Goal: Transaction & Acquisition: Purchase product/service

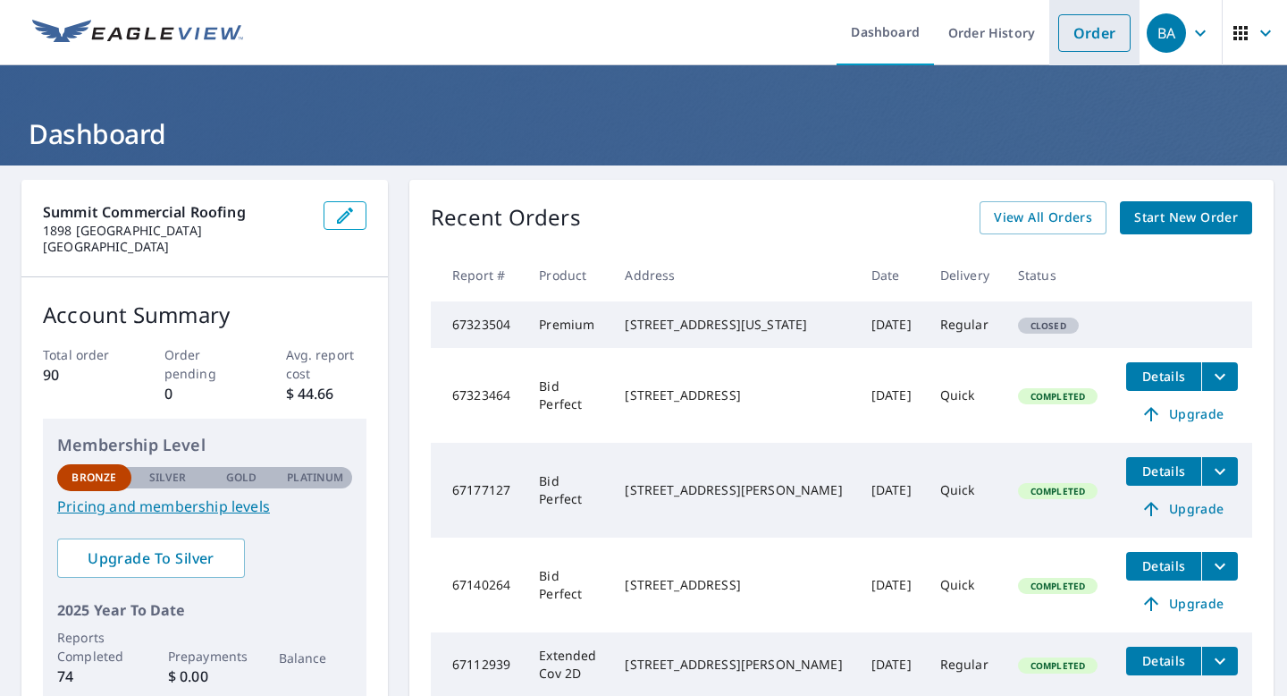
click at [1099, 37] on link "Order" at bounding box center [1095, 33] width 72 height 38
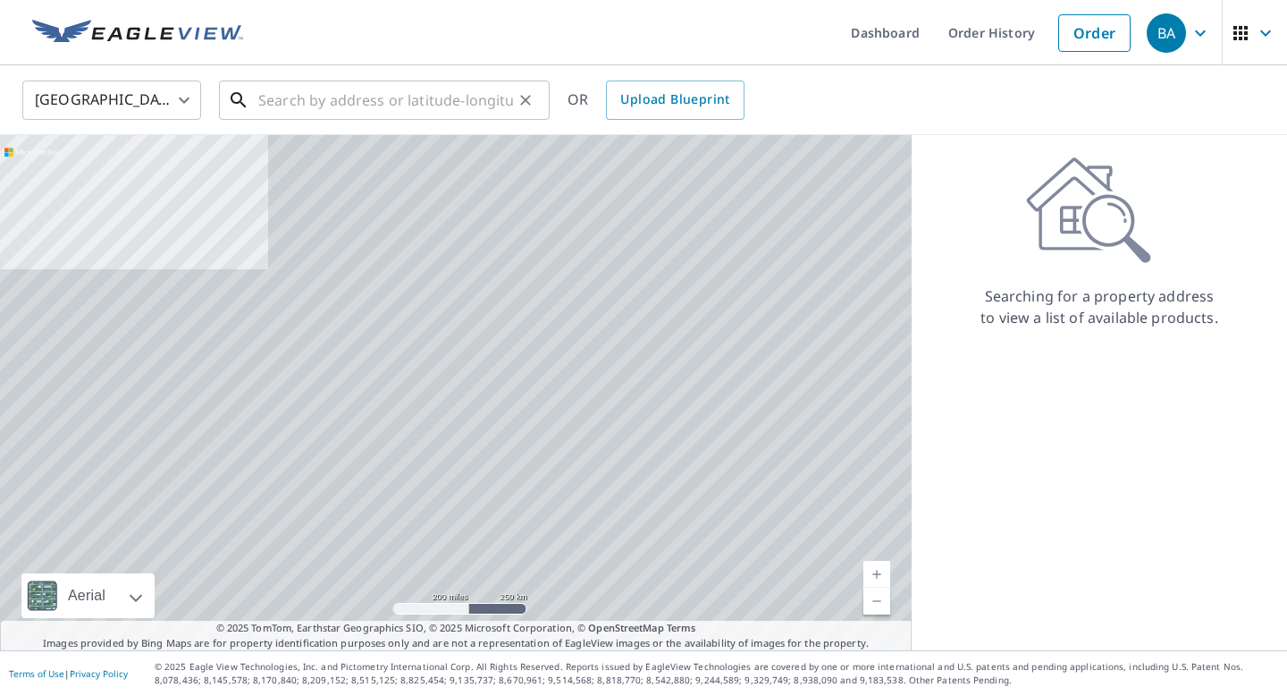
click at [416, 109] on input "text" at bounding box center [385, 100] width 255 height 50
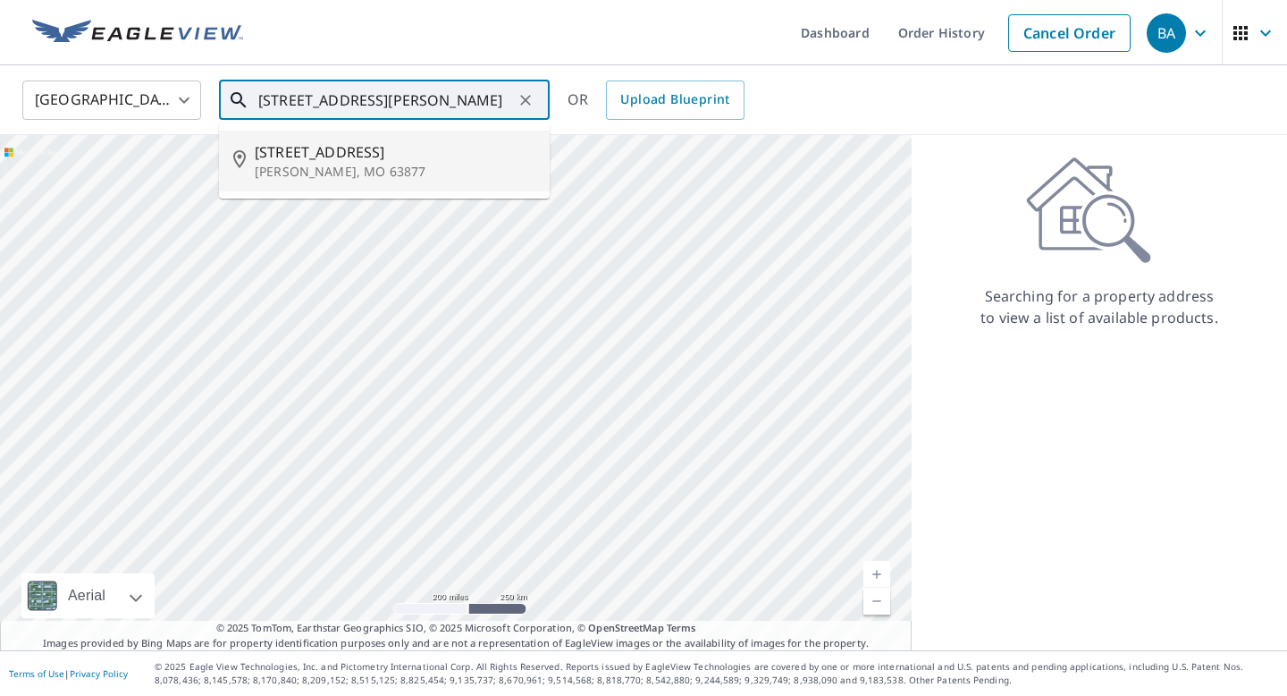
click at [367, 149] on span "[STREET_ADDRESS]" at bounding box center [395, 151] width 281 height 21
type input "[STREET_ADDRESS][PERSON_NAME]"
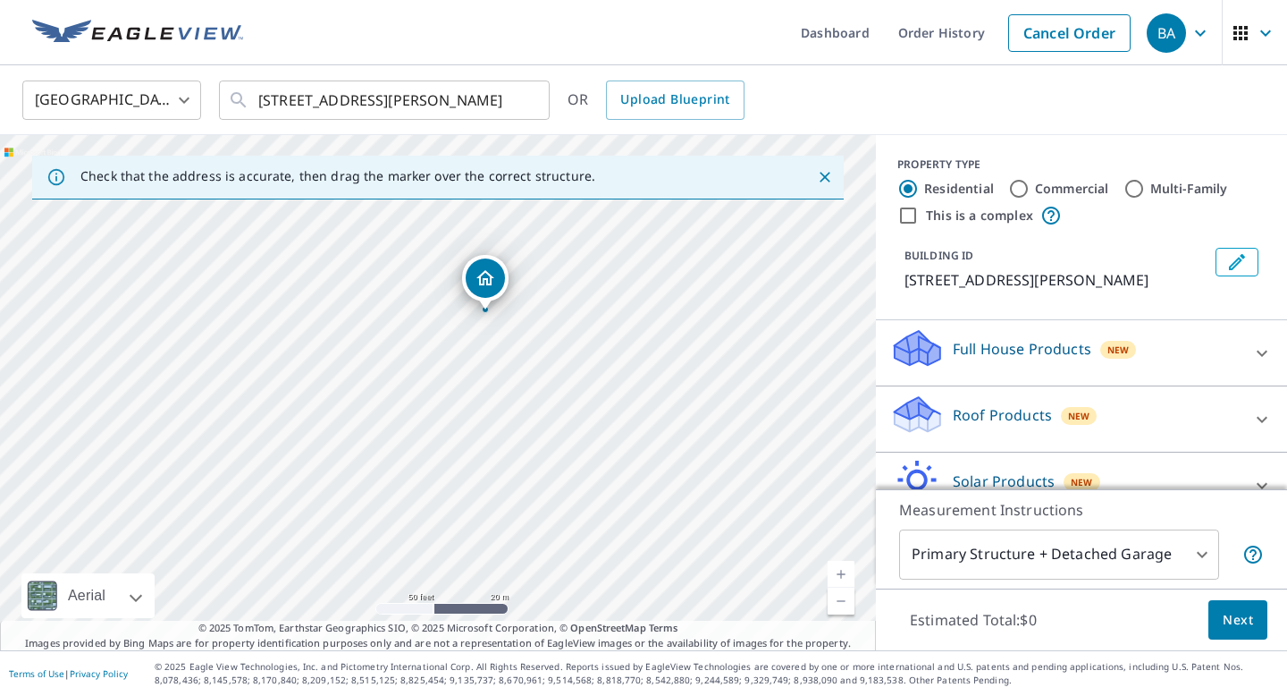
drag, startPoint x: 637, startPoint y: 559, endPoint x: 528, endPoint y: 377, distance: 211.3
click at [528, 376] on div "[STREET_ADDRESS][PERSON_NAME]" at bounding box center [438, 392] width 876 height 515
click at [988, 546] on body "BA BA Dashboard Order History Cancel Order BA [GEOGRAPHIC_DATA] [GEOGRAPHIC_DAT…" at bounding box center [643, 348] width 1287 height 696
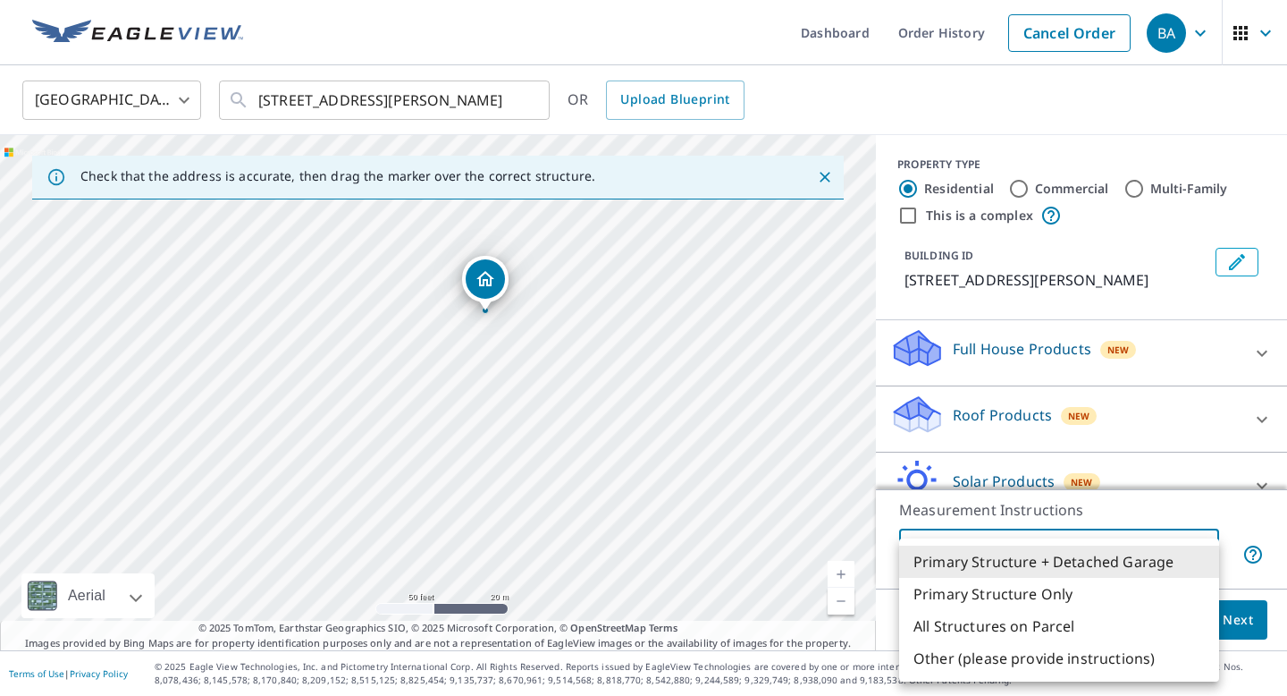
click at [1000, 597] on li "Primary Structure Only" at bounding box center [1059, 594] width 320 height 32
type input "2"
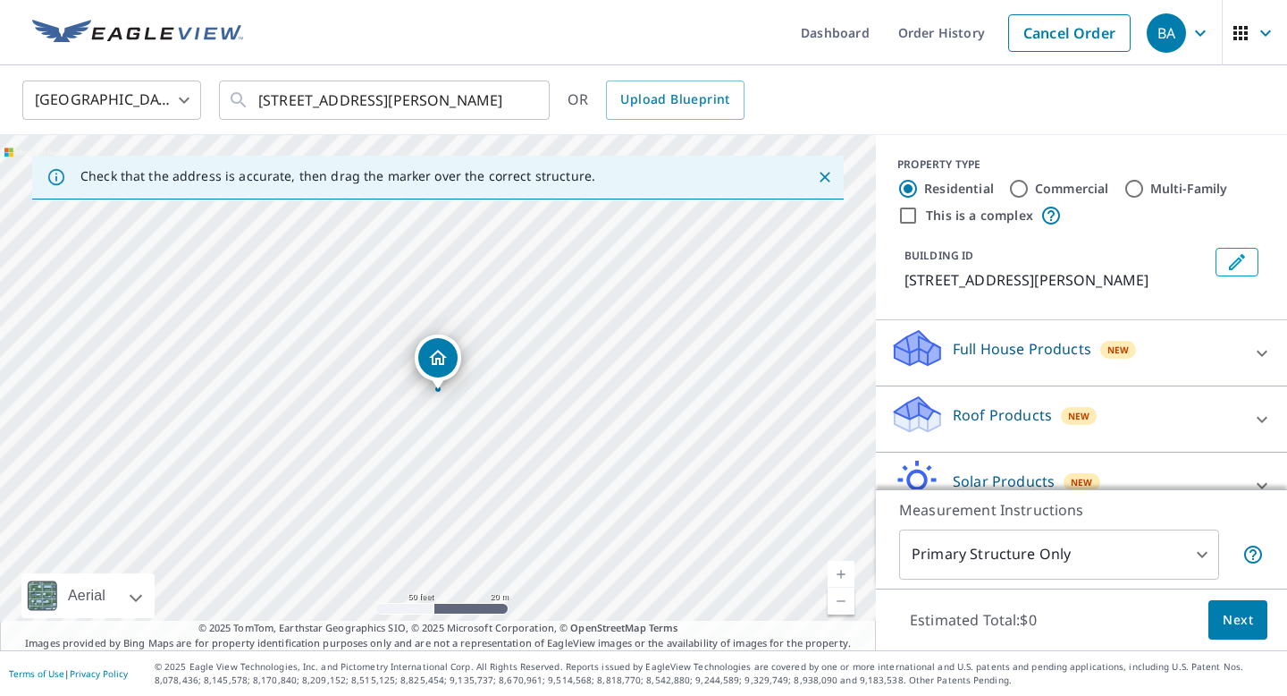
click at [987, 423] on p "Roof Products" at bounding box center [1002, 414] width 99 height 21
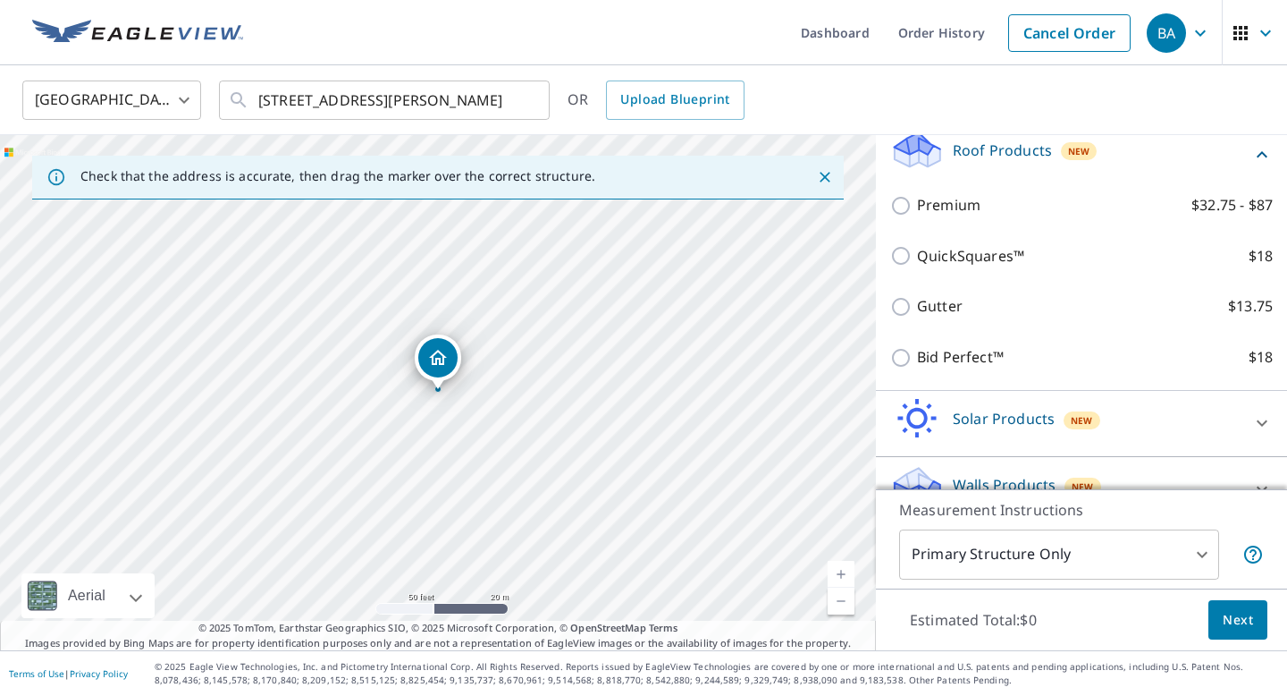
scroll to position [300, 0]
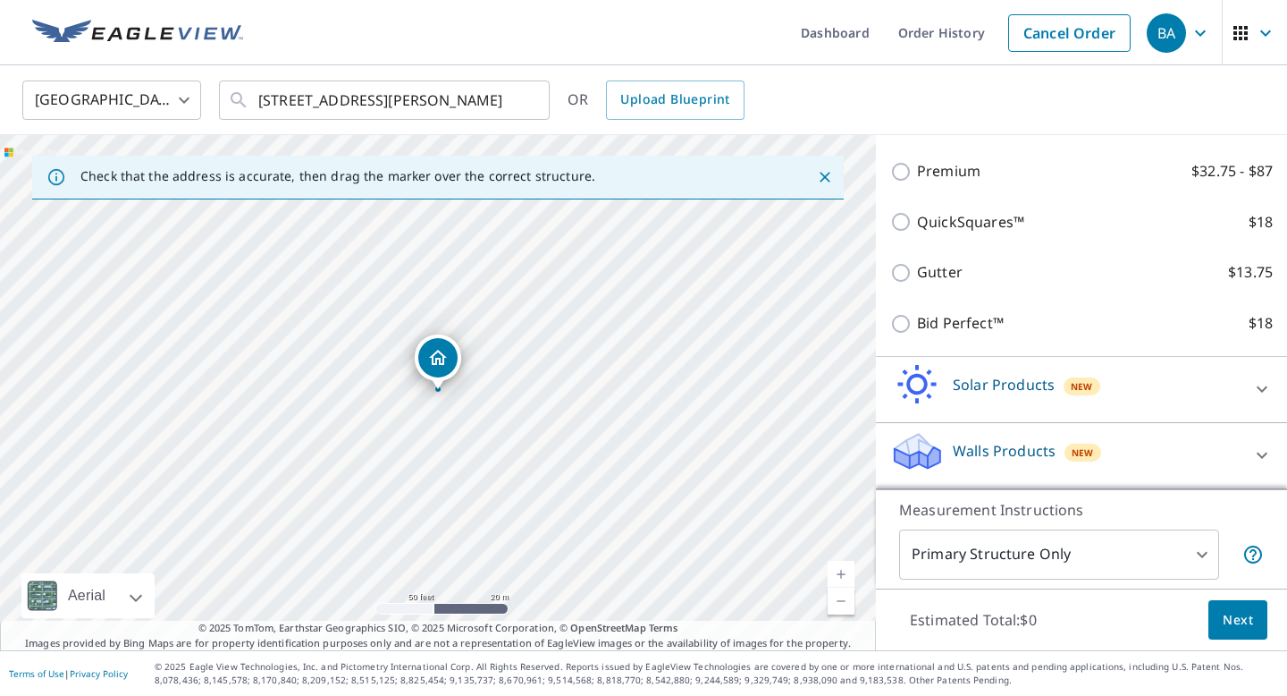
click at [930, 309] on div "Bid Perfect™ $18" at bounding box center [1082, 323] width 383 height 51
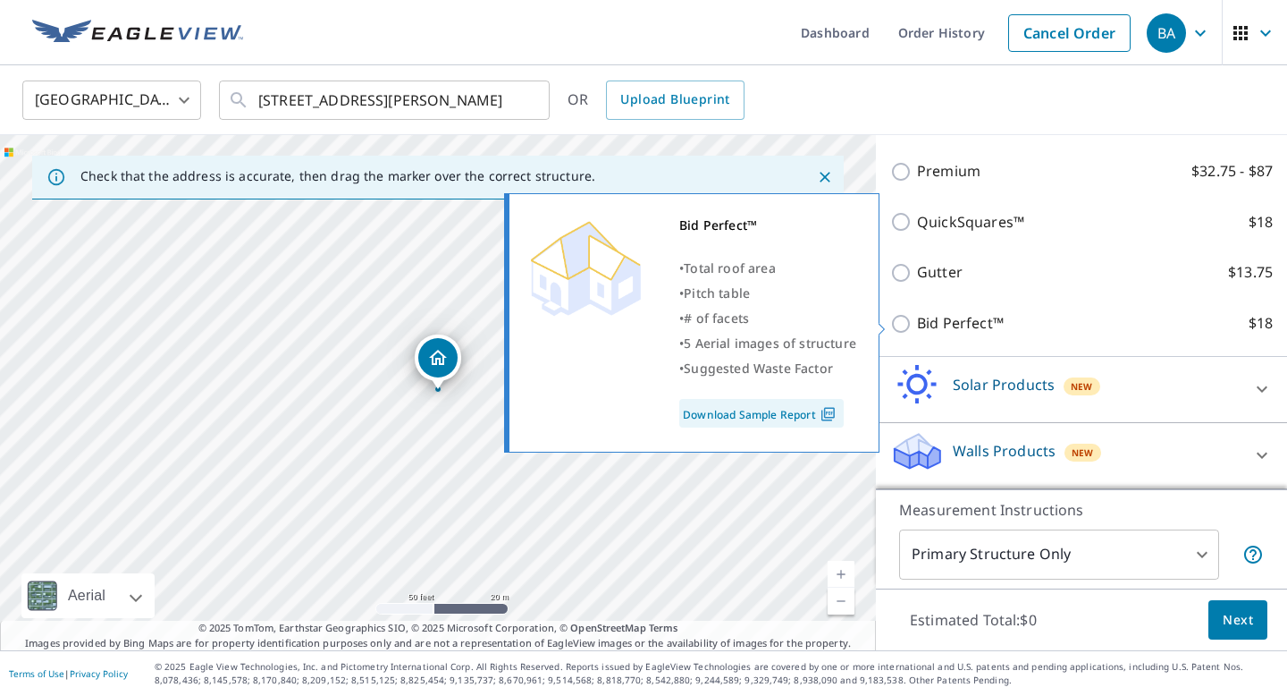
click at [905, 321] on input "Bid Perfect™ $18" at bounding box center [904, 323] width 27 height 21
checkbox input "true"
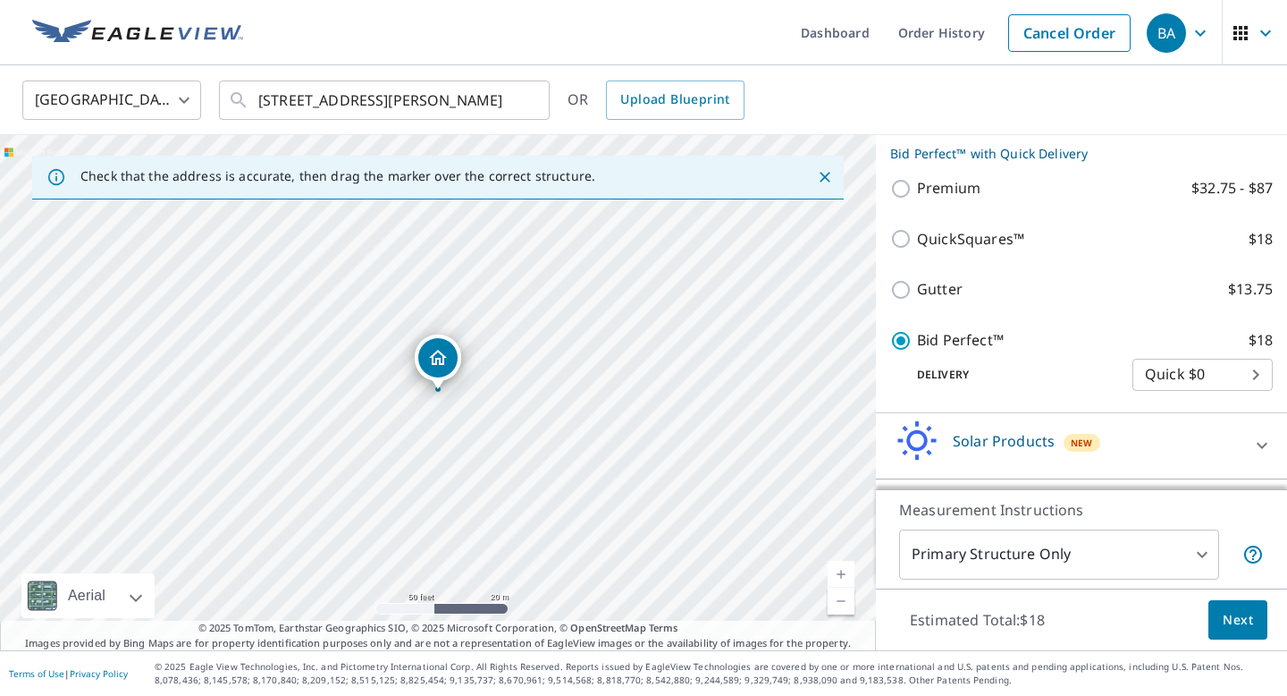
click at [1221, 628] on button "Next" at bounding box center [1238, 620] width 59 height 40
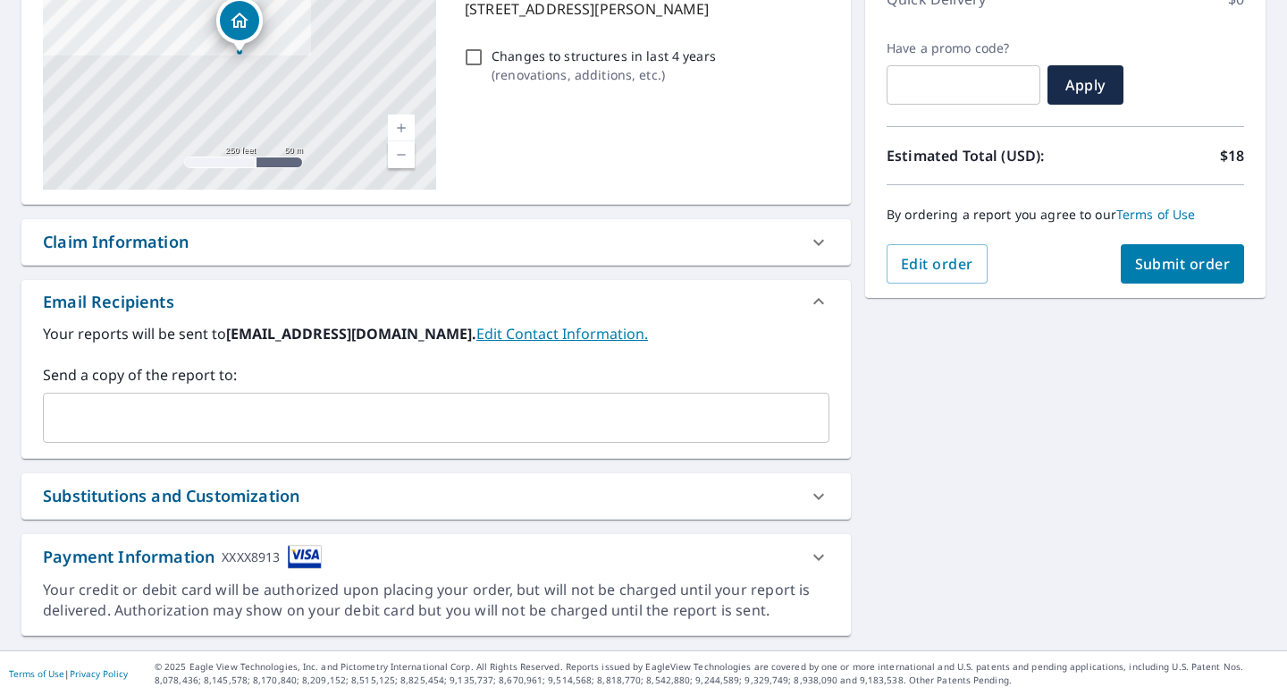
scroll to position [273, 0]
click at [375, 366] on label "Send a copy of the report to:" at bounding box center [436, 374] width 787 height 21
click at [348, 406] on input "text" at bounding box center [423, 418] width 744 height 34
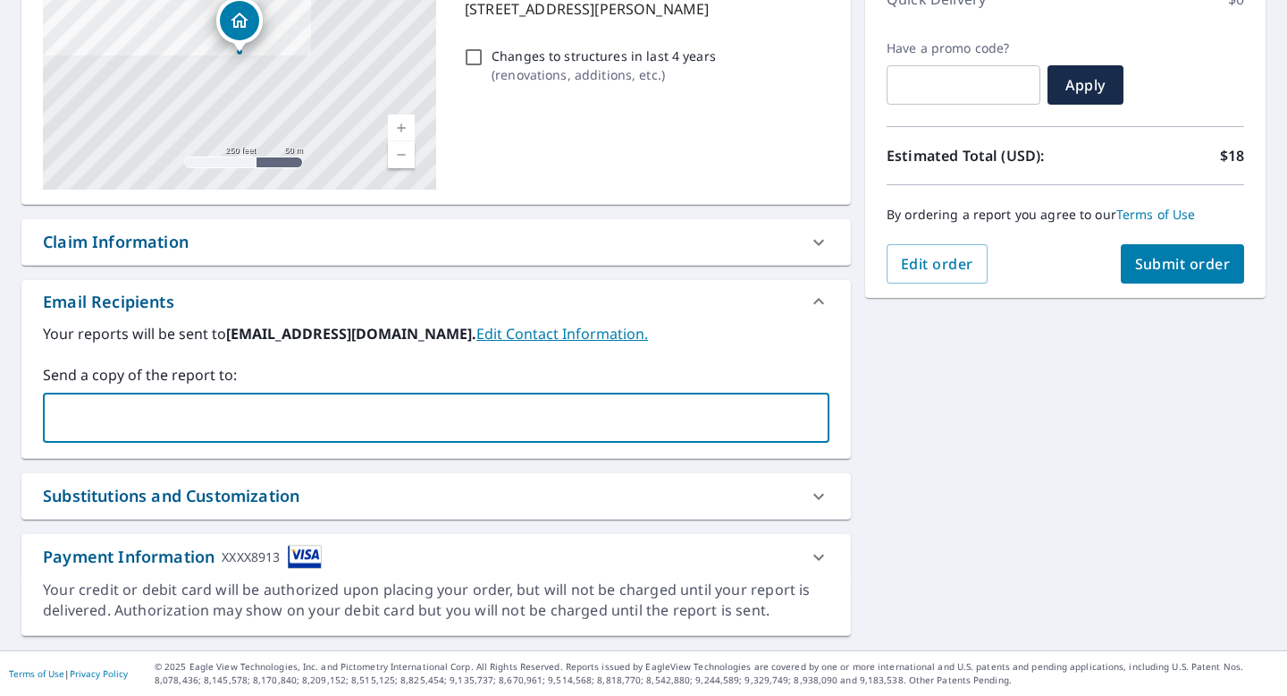
type input "[EMAIL_ADDRESS][DOMAIN_NAME]"
click at [1161, 262] on span "Submit order" at bounding box center [1184, 264] width 96 height 20
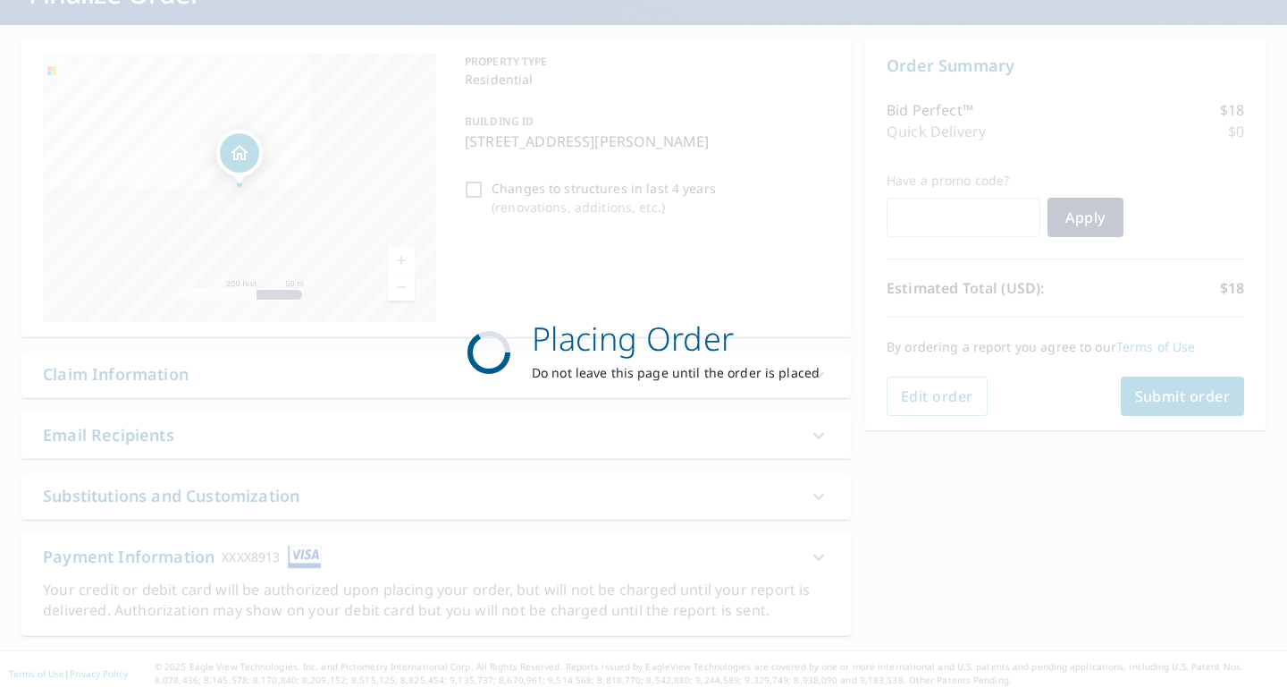
scroll to position [140, 0]
